Goal: Task Accomplishment & Management: Complete application form

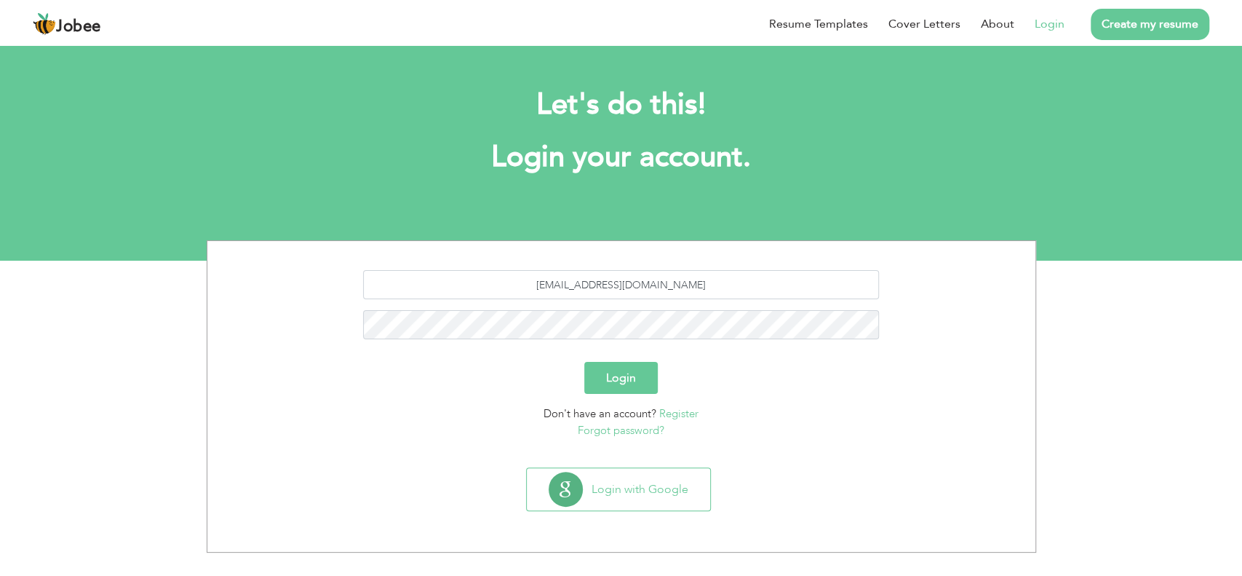
click at [637, 286] on input "hs9241957@gmail.com" at bounding box center [621, 284] width 516 height 29
type input "[EMAIL_ADDRESS][DOMAIN_NAME]"
click at [614, 395] on form "jaidi9829@gmail.com Login Don't have an account? Register Forgot password?" at bounding box center [621, 354] width 806 height 168
click at [622, 383] on button "Login" at bounding box center [620, 378] width 73 height 32
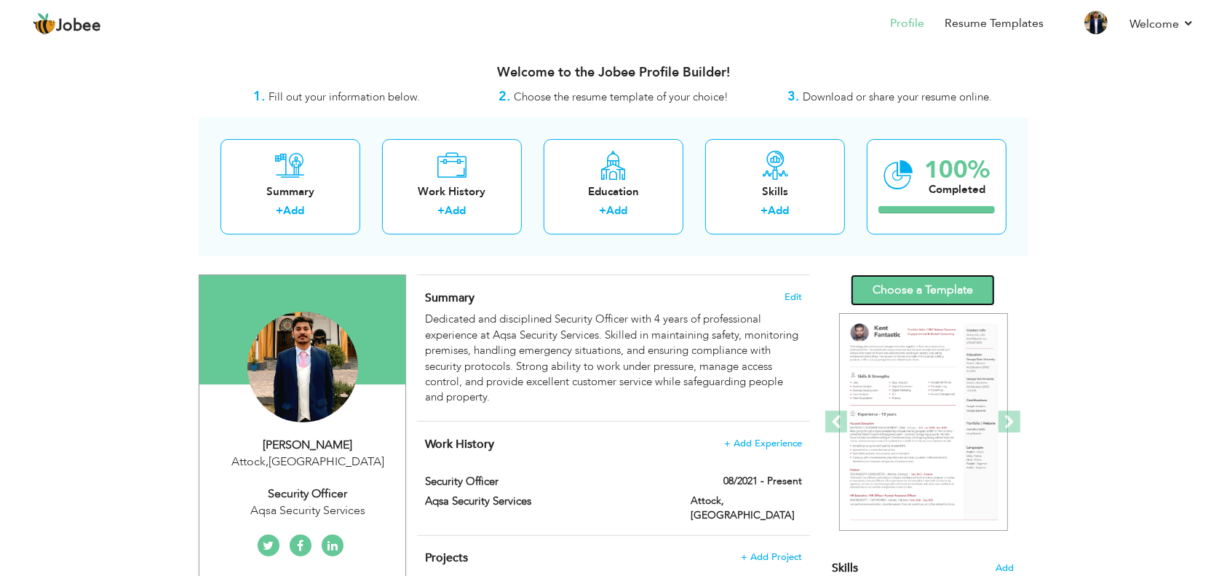
click at [935, 294] on link "Choose a Template" at bounding box center [923, 289] width 144 height 31
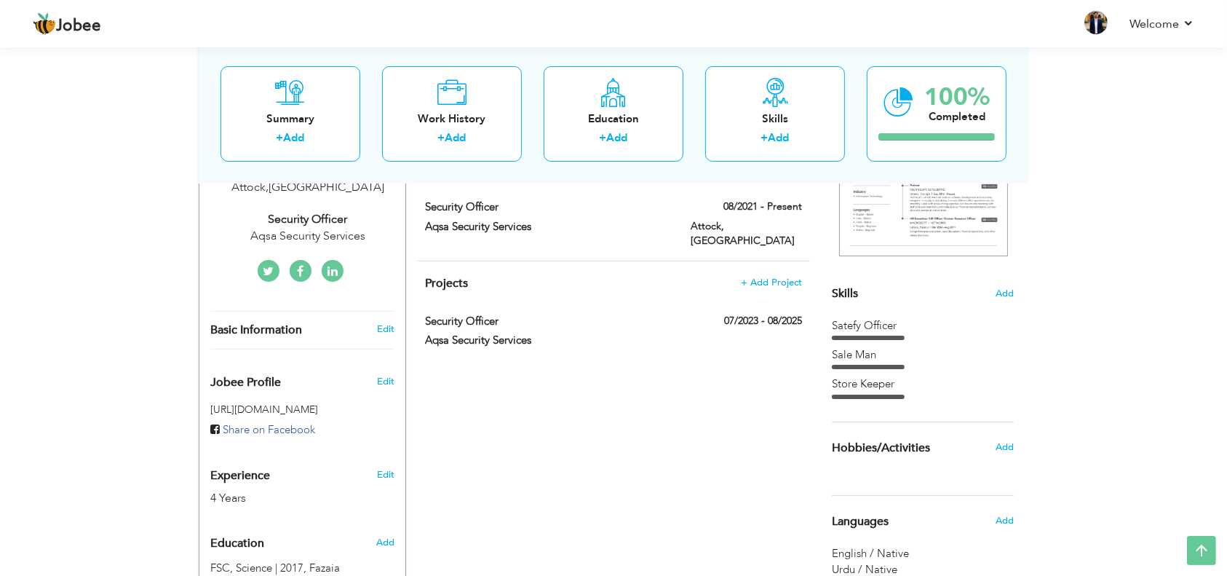
scroll to position [388, 0]
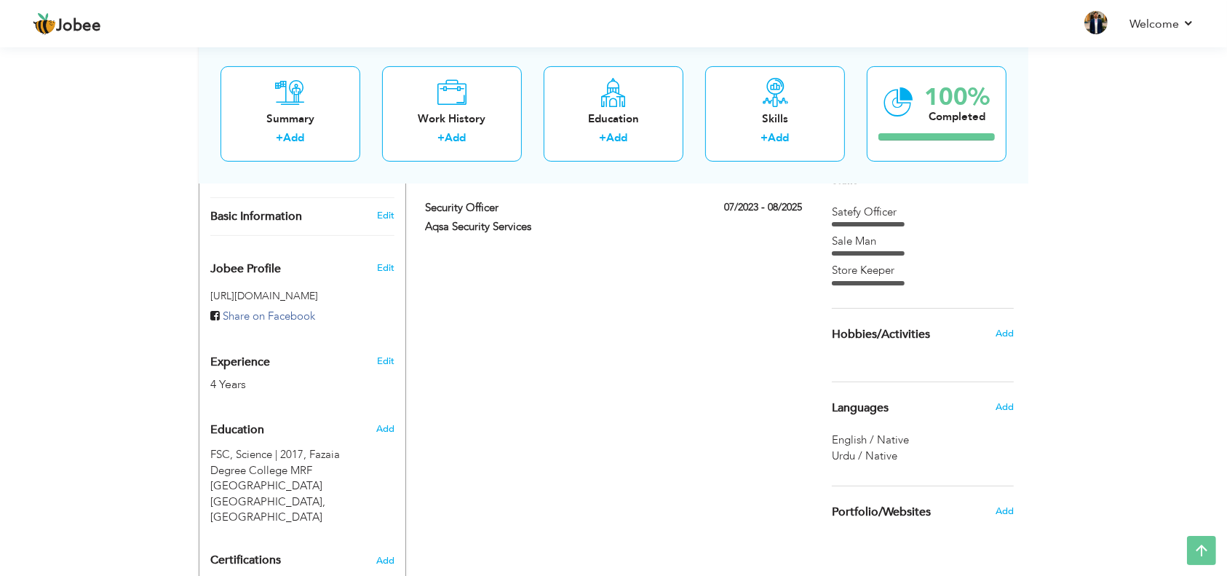
click at [909, 242] on div "Sale Man" at bounding box center [923, 241] width 182 height 15
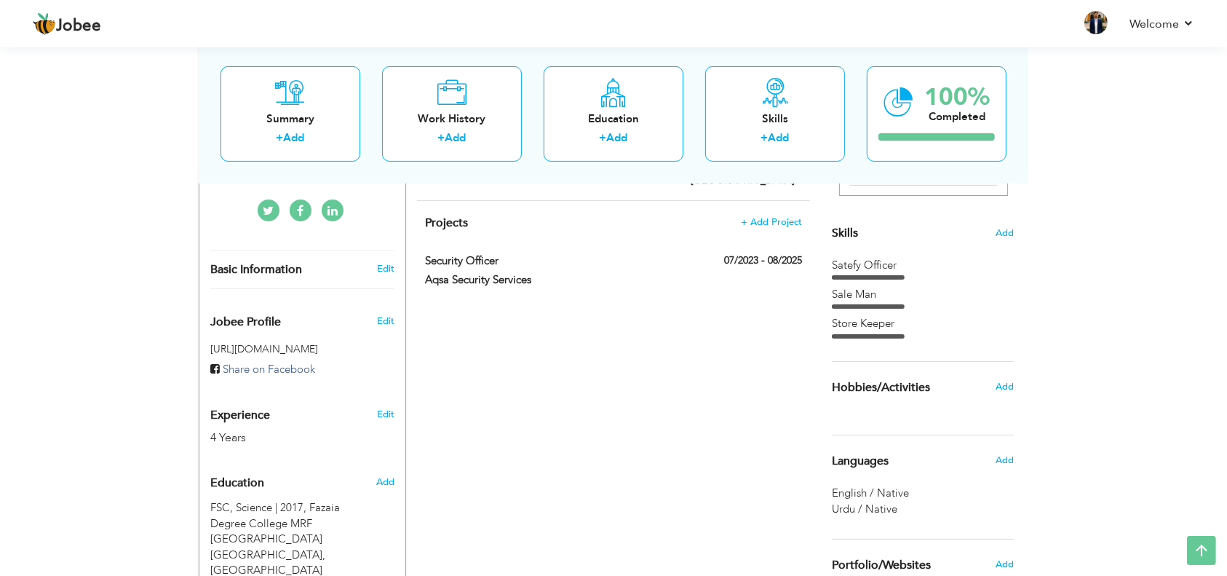
scroll to position [291, 0]
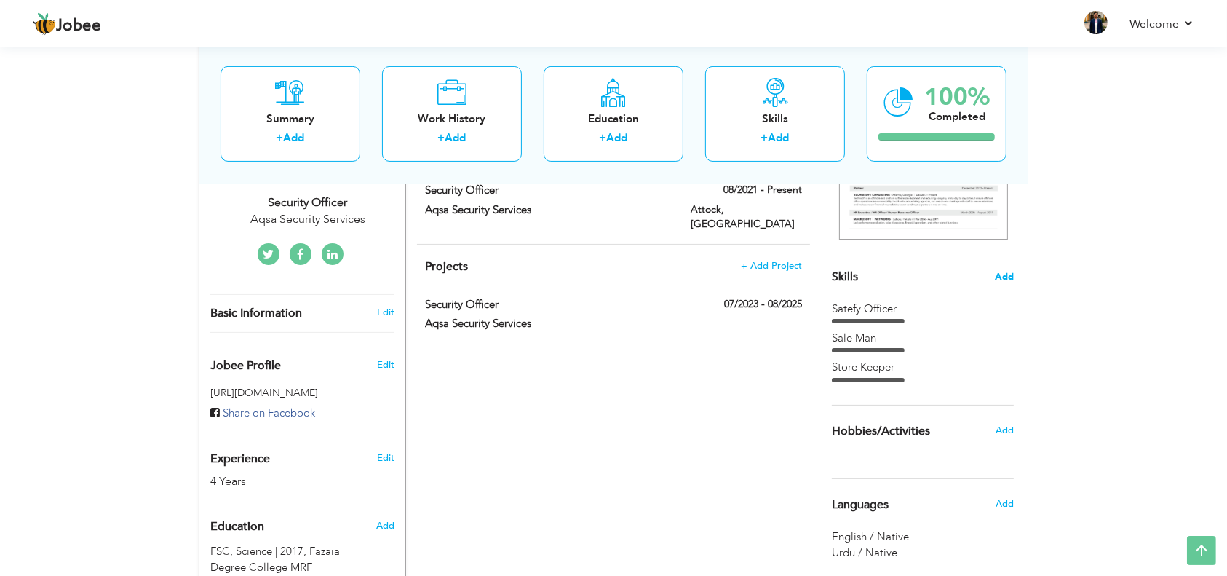
click at [1012, 274] on span "Add" at bounding box center [1004, 277] width 19 height 14
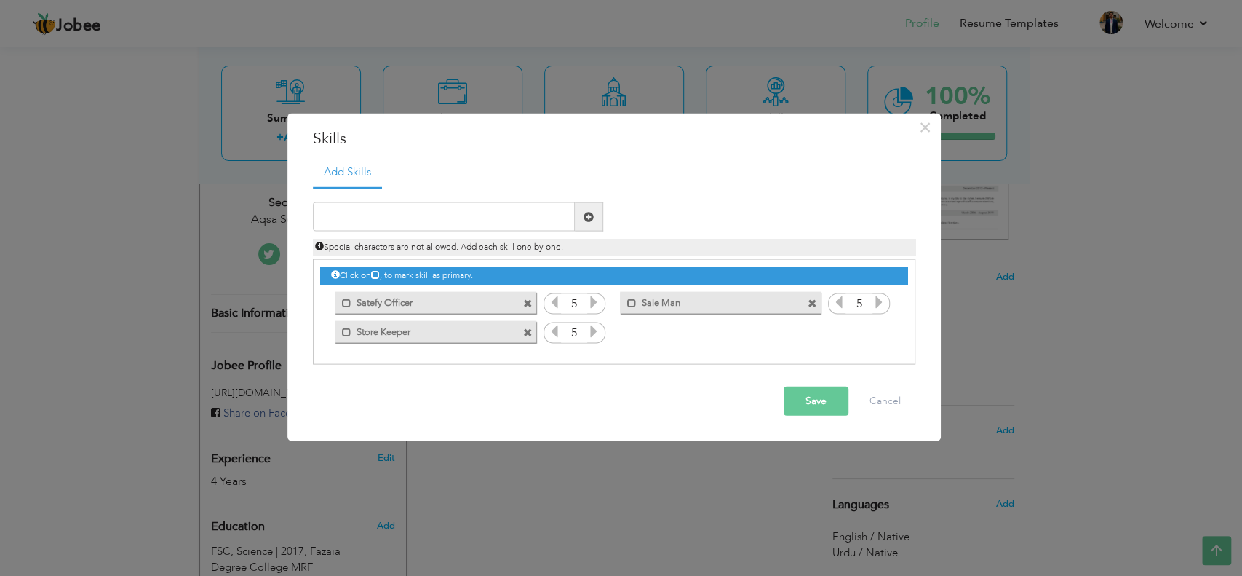
click at [370, 304] on label "Satefy Officer" at bounding box center [424, 300] width 147 height 18
click at [370, 304] on label "Satefy Officer" at bounding box center [426, 300] width 145 height 18
click at [526, 305] on span at bounding box center [527, 302] width 9 height 9
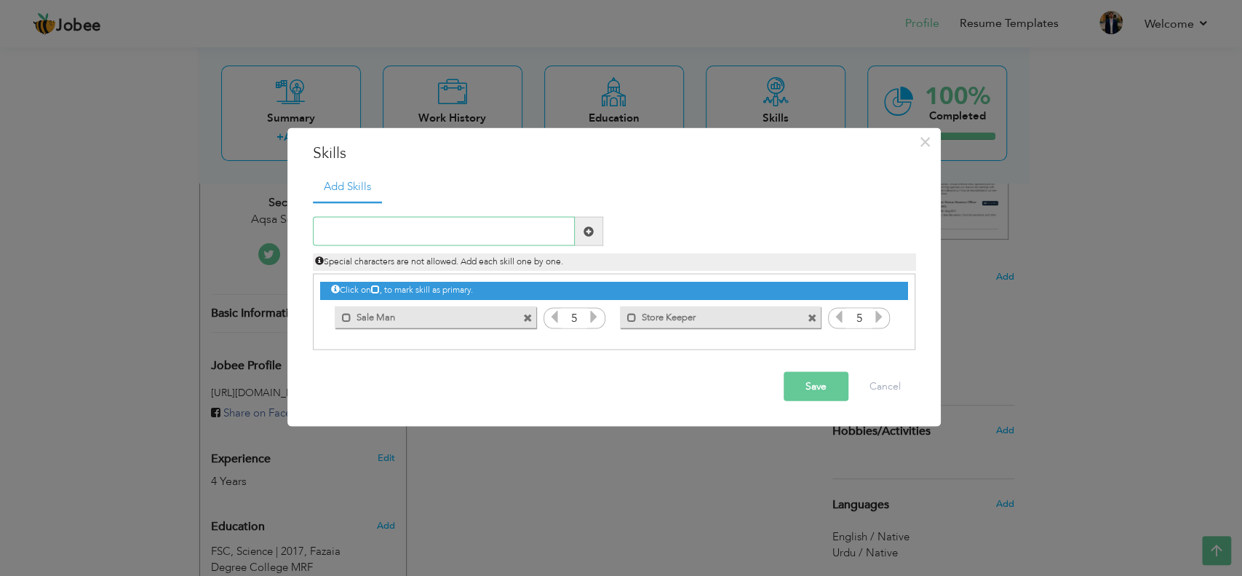
click at [386, 225] on input "text" at bounding box center [444, 231] width 262 height 29
type input "Security Guard"
click at [589, 232] on span at bounding box center [589, 231] width 10 height 10
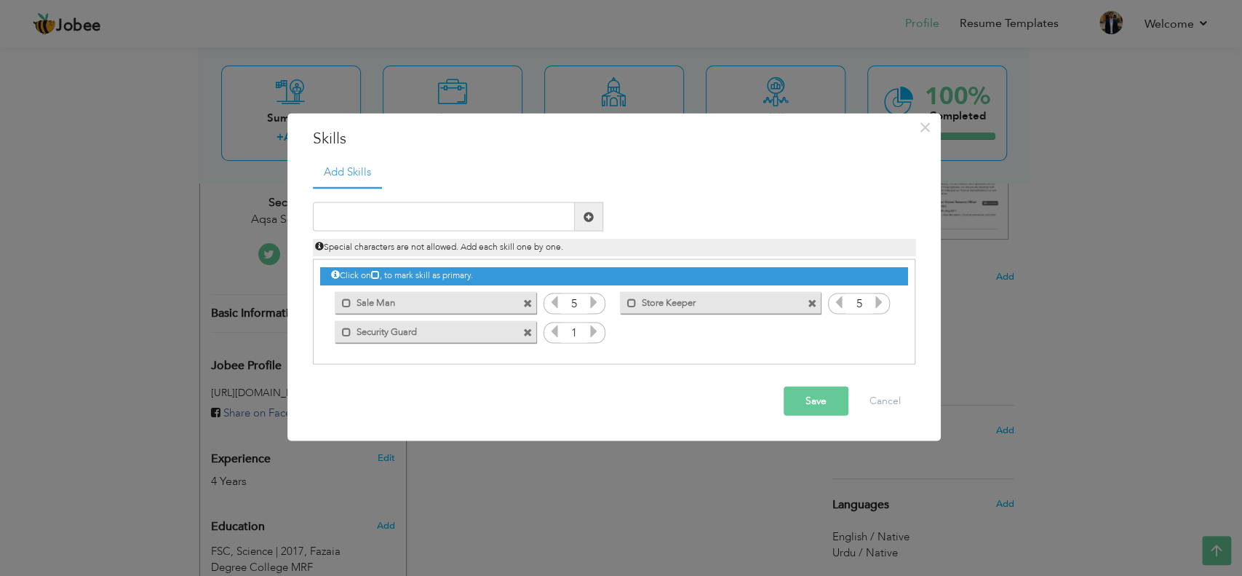
drag, startPoint x: 458, startPoint y: 333, endPoint x: 367, endPoint y: 299, distance: 96.9
click at [447, 303] on div "Click on , to mark skill as primary. Mark as primary skill. Satefy Officer 5 Sa…" at bounding box center [613, 303] width 587 height 86
drag, startPoint x: 365, startPoint y: 299, endPoint x: 367, endPoint y: 309, distance: 9.6
click at [367, 309] on label "Sale Man" at bounding box center [424, 300] width 147 height 18
click at [439, 303] on label "Sale Man" at bounding box center [426, 300] width 145 height 18
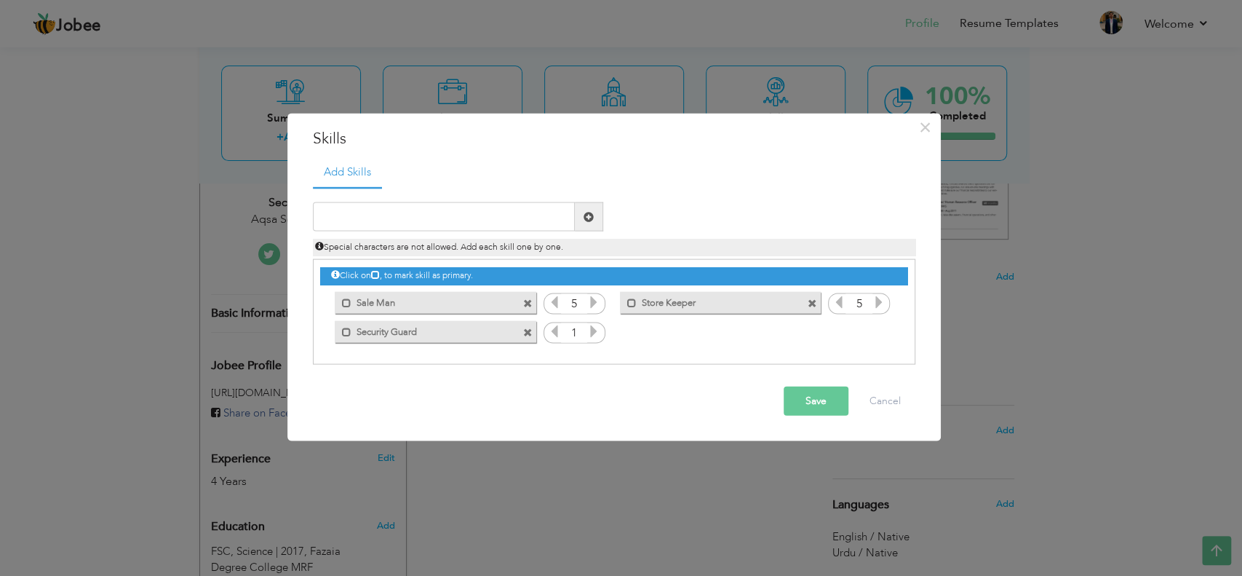
click at [530, 305] on span at bounding box center [527, 302] width 9 height 9
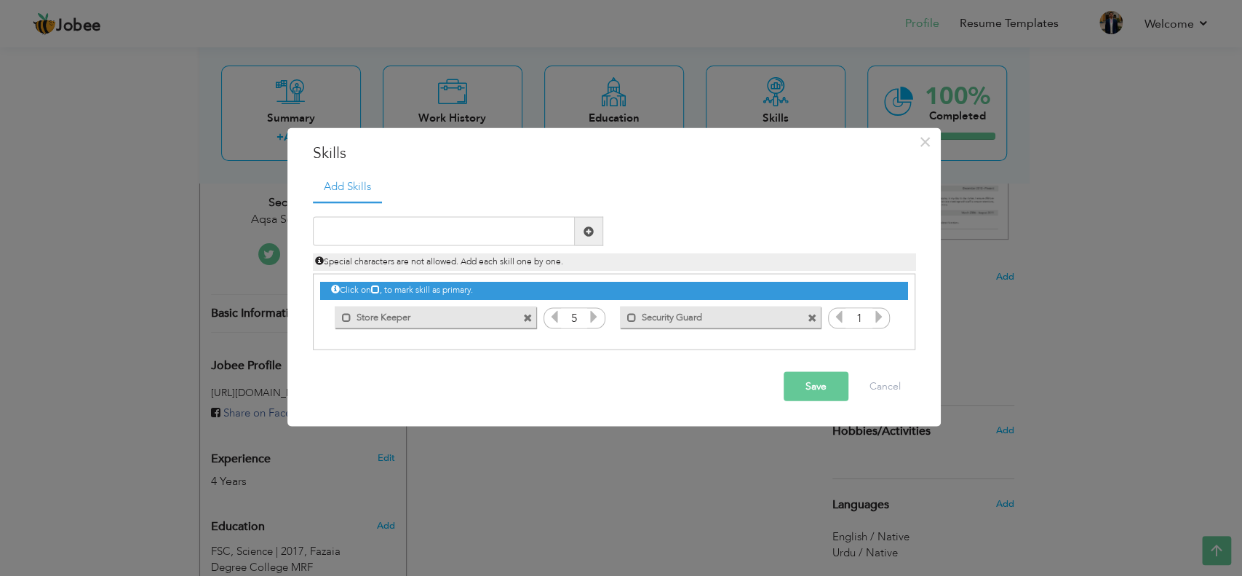
click at [526, 315] on span at bounding box center [527, 317] width 9 height 9
click at [390, 236] on input "text" at bounding box center [444, 231] width 262 height 29
click at [587, 311] on icon at bounding box center [593, 316] width 13 height 13
click at [592, 313] on icon at bounding box center [593, 316] width 13 height 13
click at [593, 314] on icon at bounding box center [593, 316] width 13 height 13
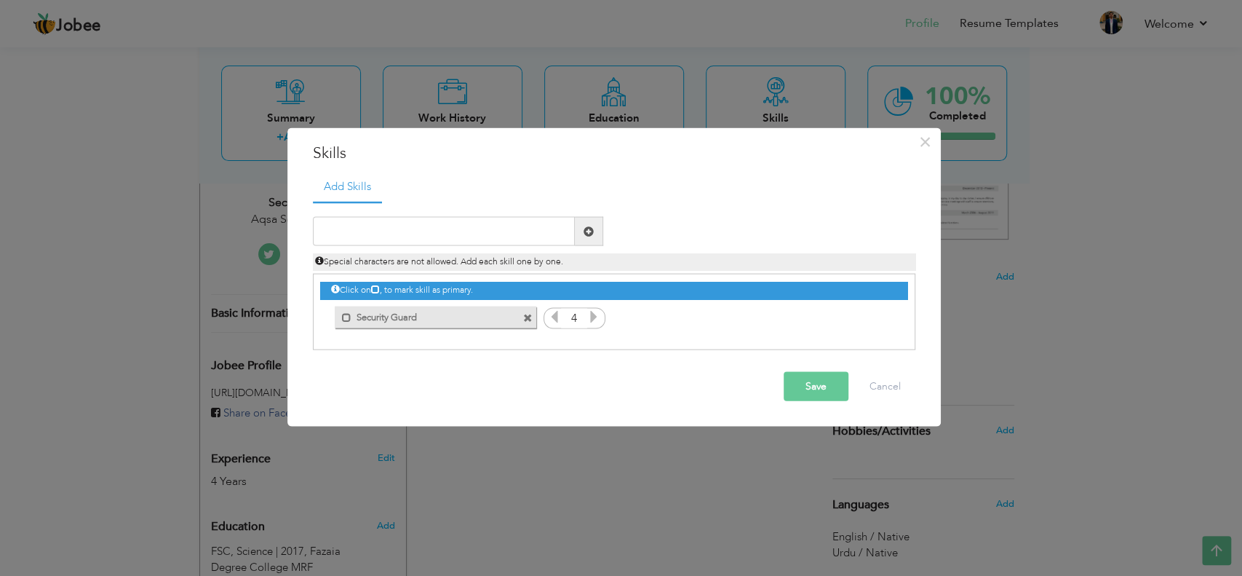
click at [593, 314] on icon at bounding box center [593, 316] width 13 height 13
click at [442, 230] on input "text" at bounding box center [444, 231] width 262 height 29
type input "Security Officer"
click at [592, 234] on span at bounding box center [589, 231] width 10 height 10
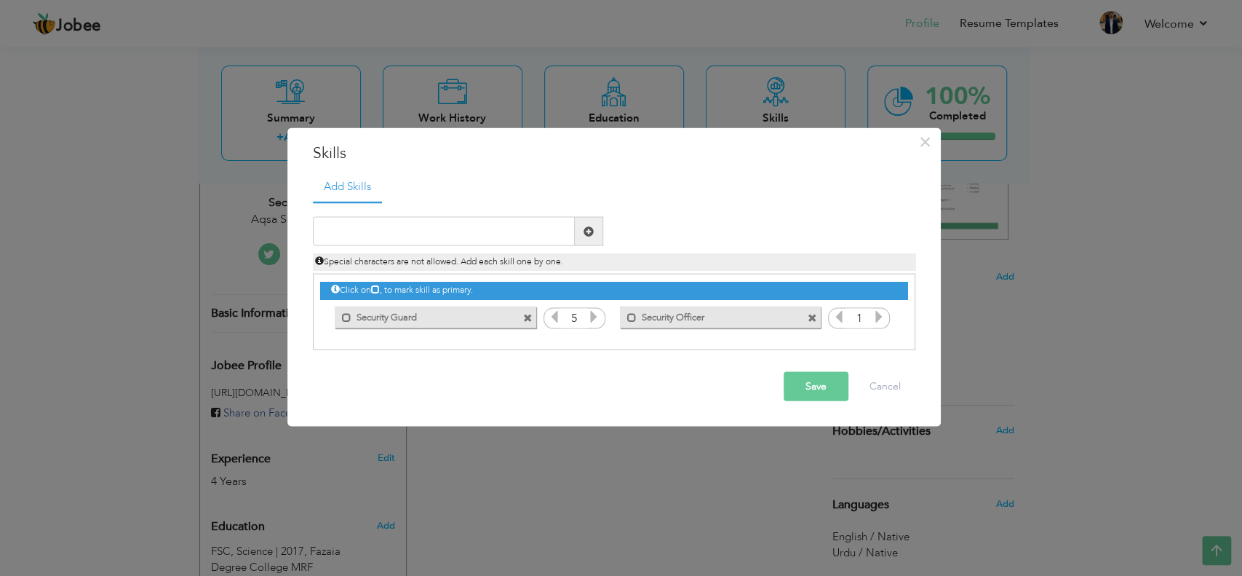
click at [877, 321] on icon at bounding box center [879, 316] width 13 height 13
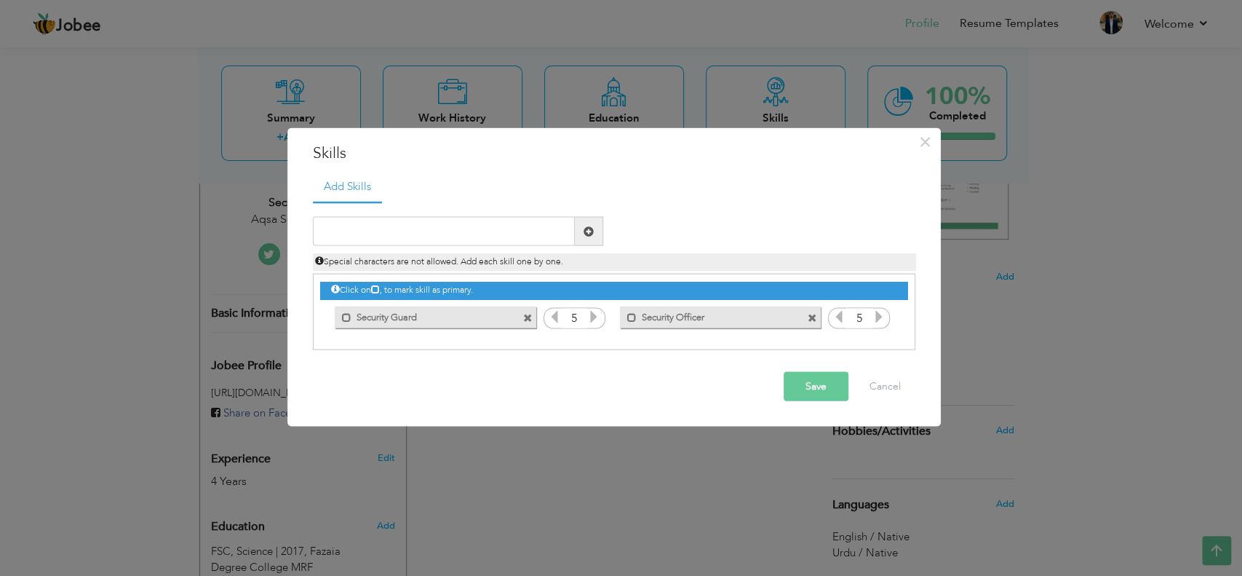
click at [683, 323] on div "Mark as primary skill. Security Officer" at bounding box center [720, 317] width 201 height 22
click at [640, 317] on label "Security Officer" at bounding box center [710, 315] width 147 height 18
click at [394, 321] on label "Security Guard" at bounding box center [424, 315] width 147 height 18
click at [811, 392] on button "Save" at bounding box center [816, 386] width 65 height 29
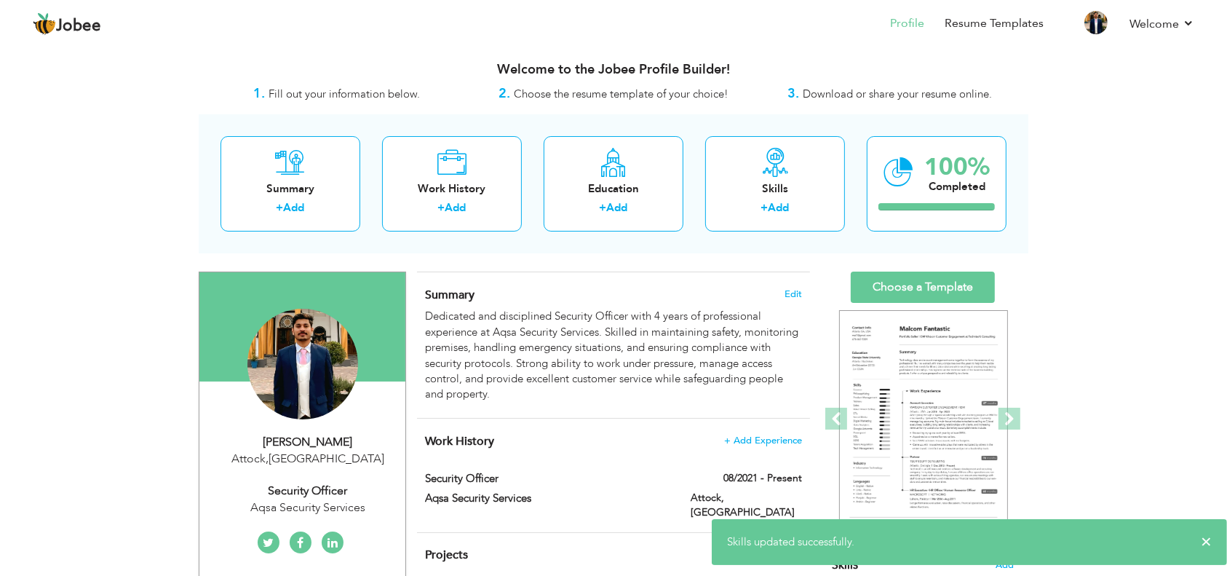
scroll to position [0, 0]
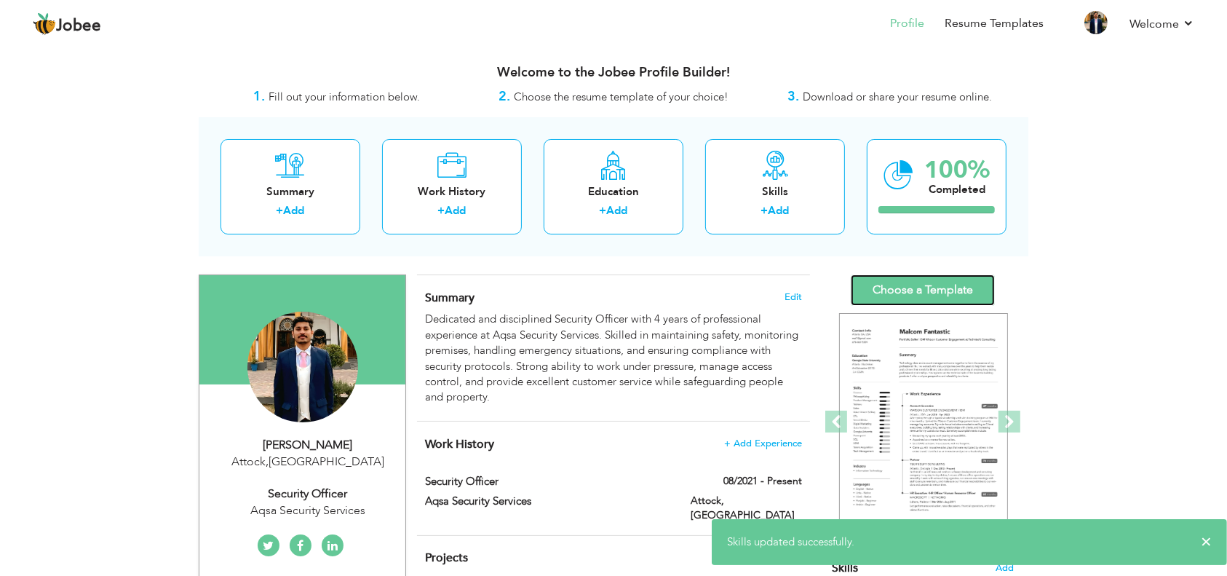
click at [926, 282] on link "Choose a Template" at bounding box center [923, 289] width 144 height 31
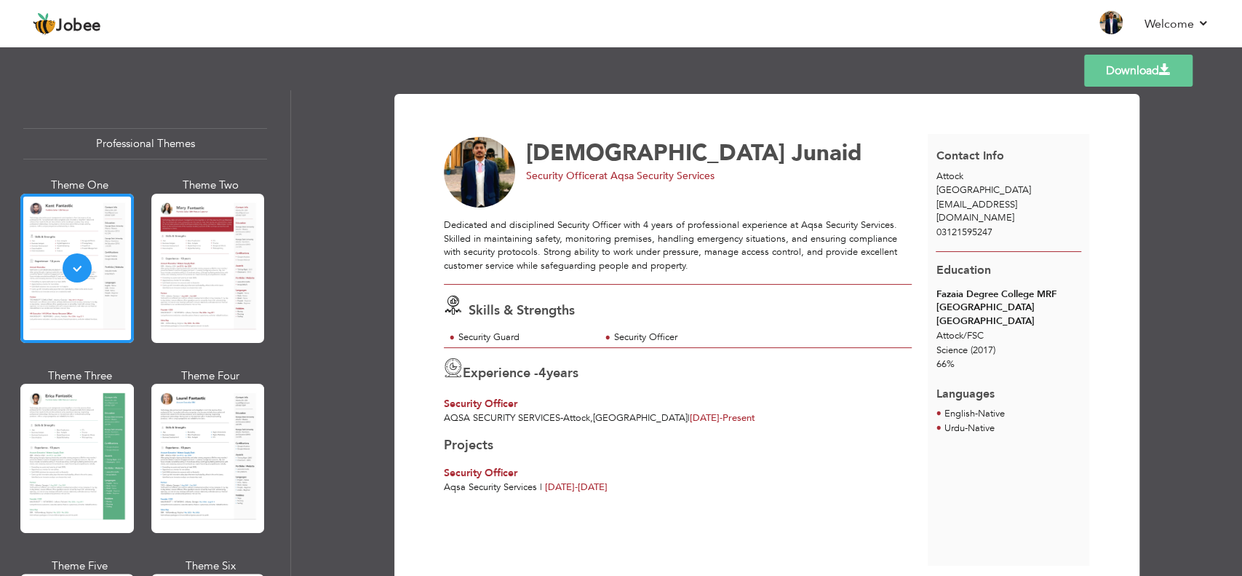
scroll to position [60, 0]
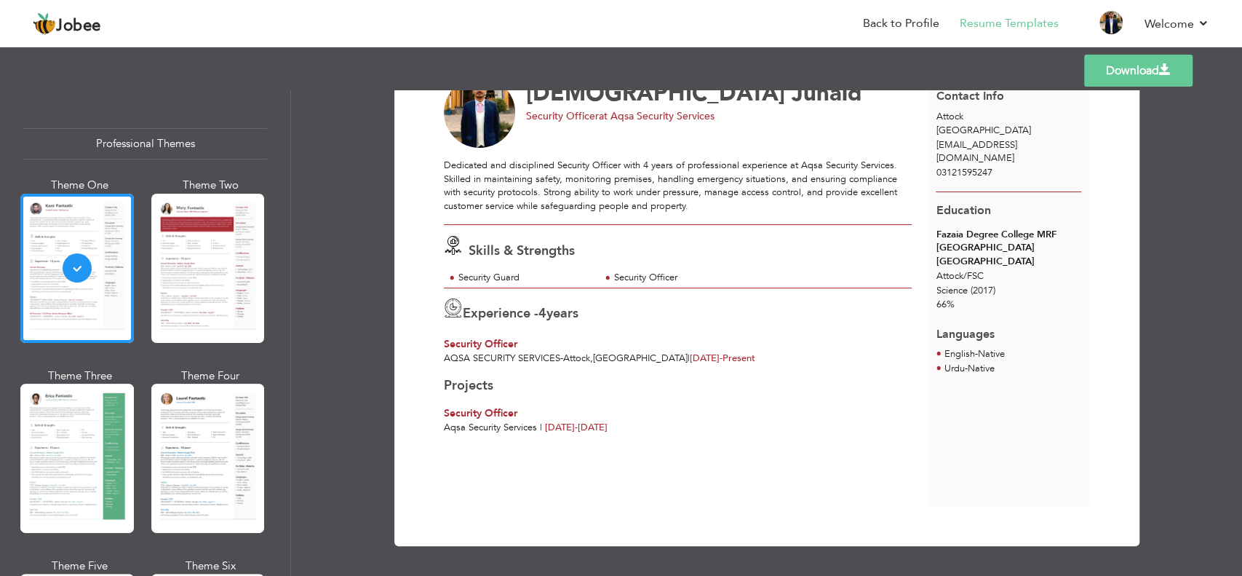
click at [218, 434] on div at bounding box center [208, 458] width 114 height 149
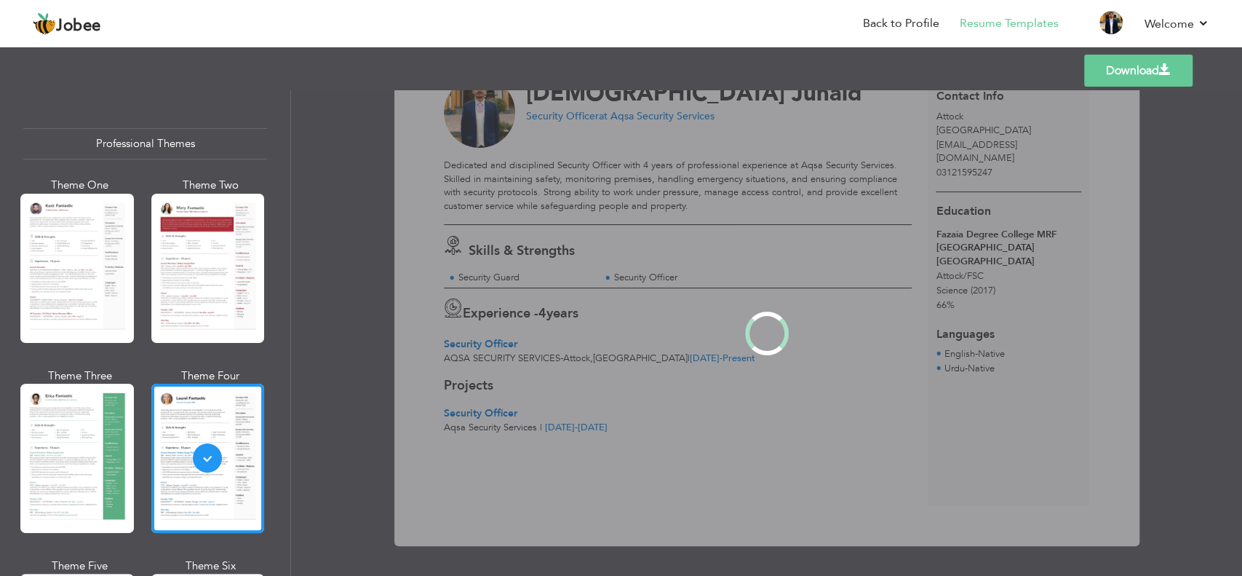
scroll to position [0, 0]
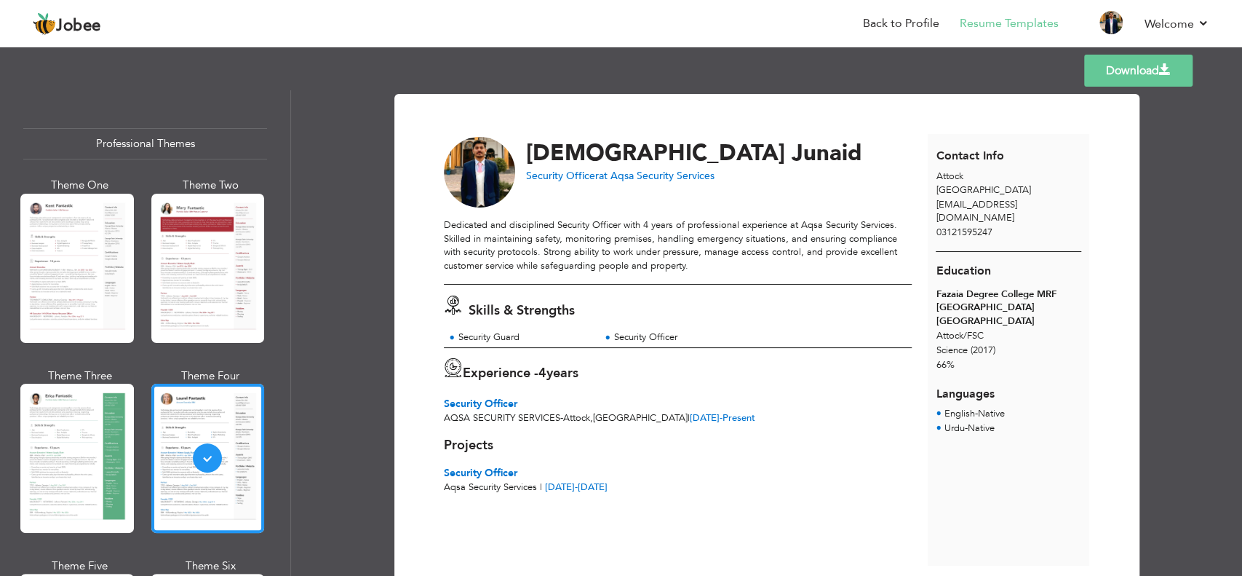
click at [1120, 67] on link "Download" at bounding box center [1138, 71] width 108 height 32
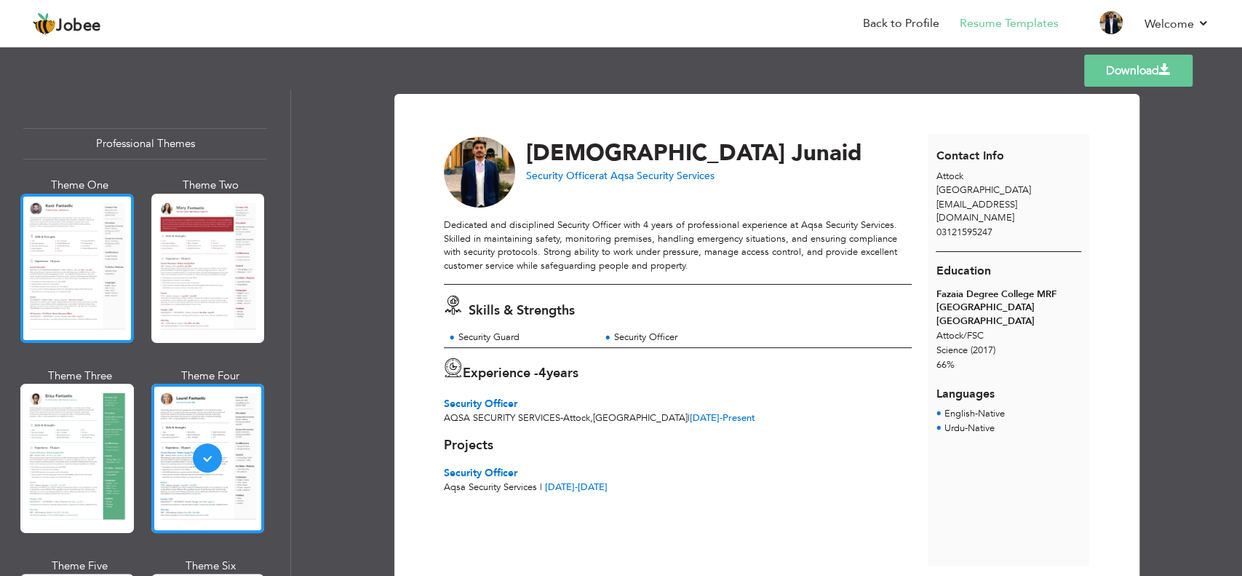
click at [108, 216] on div at bounding box center [77, 268] width 114 height 149
